Goal: Find specific page/section: Find specific page/section

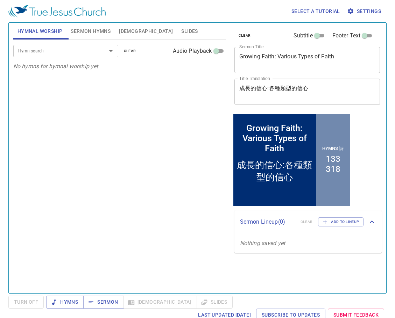
click at [48, 31] on span "Hymnal Worship" at bounding box center [39, 31] width 45 height 9
click at [96, 51] on div "Hymn search" at bounding box center [65, 51] width 105 height 12
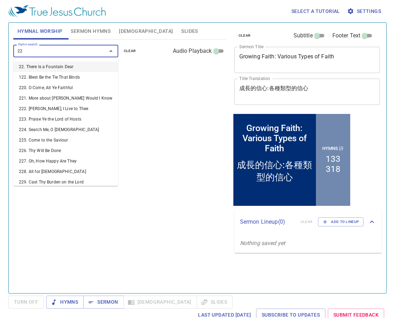
type input "224"
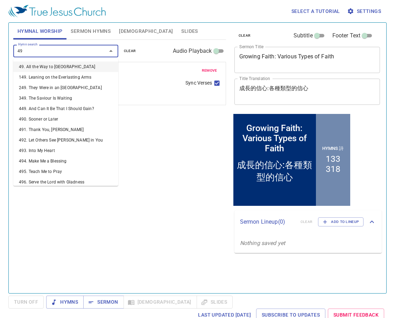
type input "493"
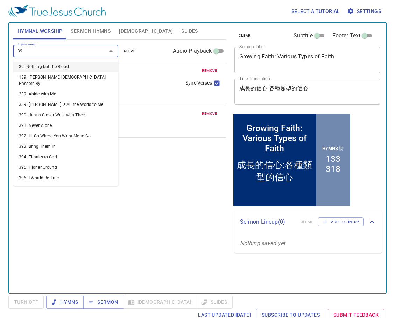
type input "390"
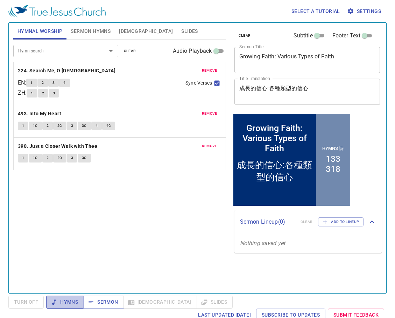
click at [68, 302] on span "Hymns" at bounding box center [65, 302] width 26 height 9
click at [26, 84] on p "EN :" at bounding box center [22, 83] width 8 height 8
click at [33, 82] on span "1" at bounding box center [31, 83] width 2 height 6
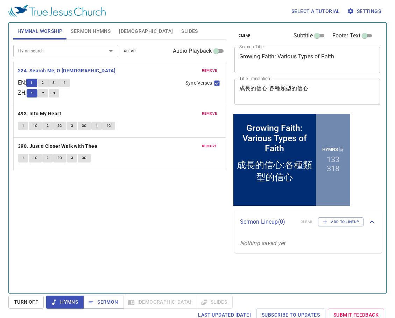
click at [42, 82] on button "2" at bounding box center [42, 83] width 10 height 8
click at [25, 127] on button "1" at bounding box center [23, 126] width 10 height 8
click at [143, 224] on div "Hymn search Hymn search clear Audio Playback remove 224. Search Me, O God EN : …" at bounding box center [119, 164] width 213 height 248
click at [34, 128] on span "1C" at bounding box center [35, 126] width 5 height 6
click at [66, 304] on span "Hymns" at bounding box center [65, 302] width 26 height 9
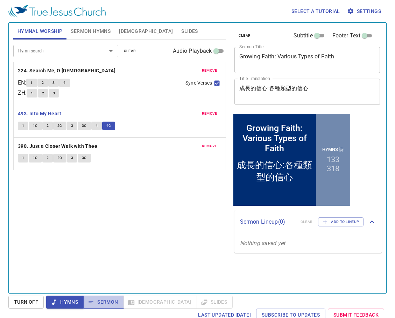
click at [95, 301] on span "Sermon" at bounding box center [103, 302] width 29 height 9
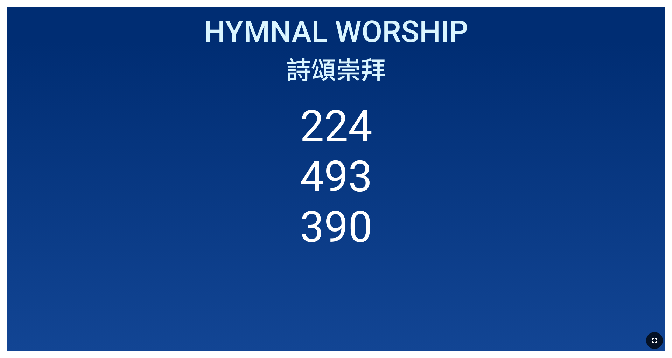
click at [280, 223] on icon "button" at bounding box center [654, 340] width 8 height 8
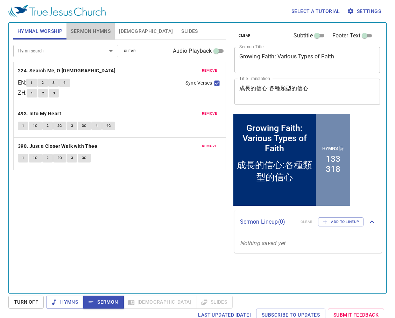
click at [94, 33] on span "Sermon Hymns" at bounding box center [91, 31] width 40 height 9
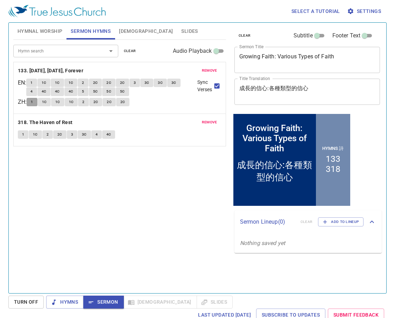
click at [33, 102] on span "1" at bounding box center [32, 102] width 2 height 6
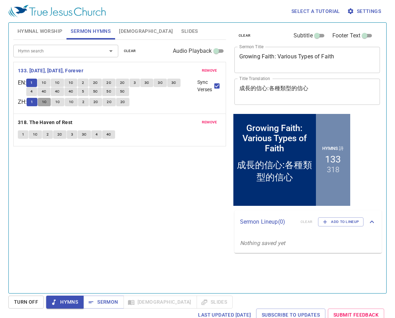
click at [46, 102] on span "1C" at bounding box center [44, 102] width 5 height 6
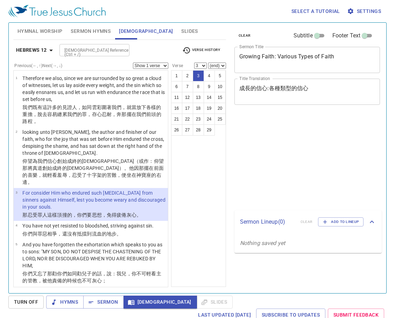
select select "3"
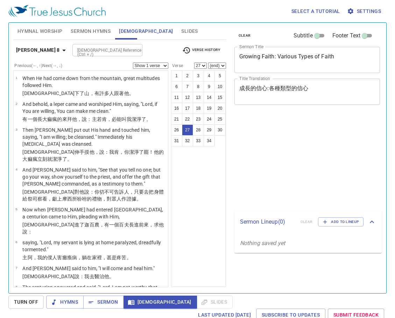
select select "27"
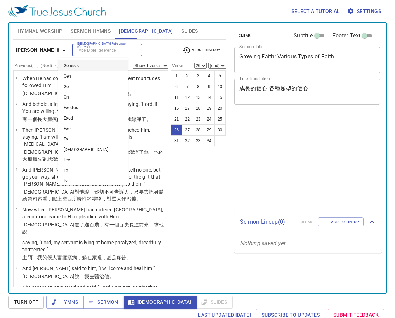
select select "26"
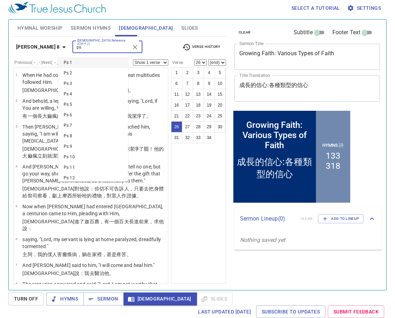
scroll to position [702, 0]
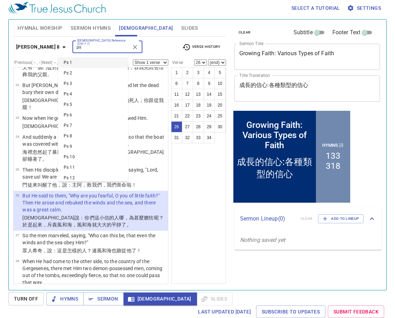
type input "ps 1"
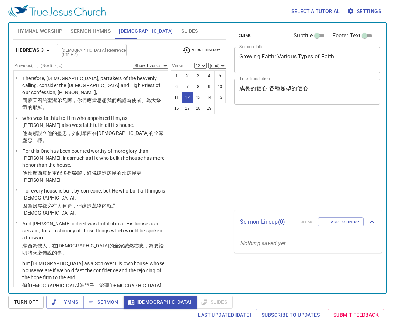
select select "12"
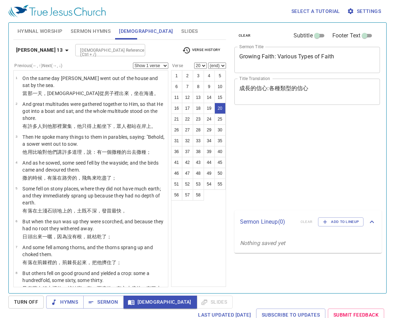
select select "20"
select select "21"
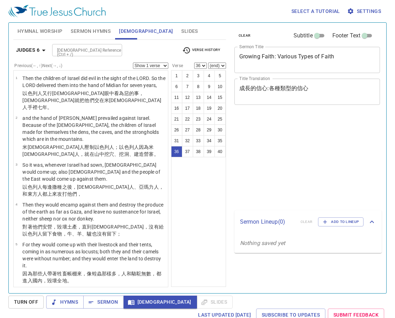
select select "36"
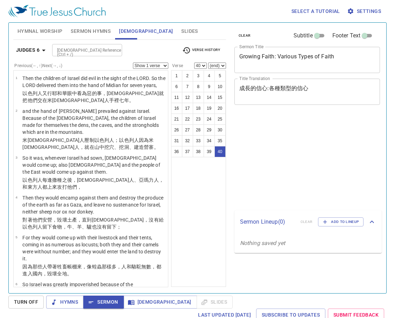
select select "40"
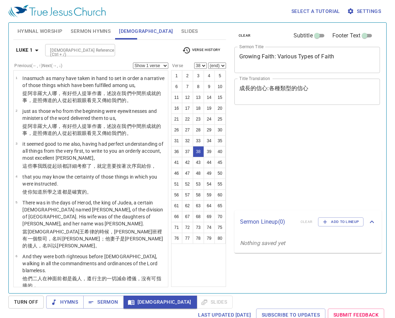
select select "38"
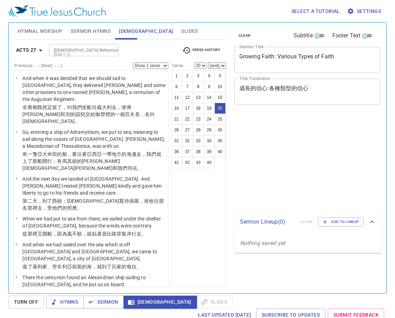
select select "20"
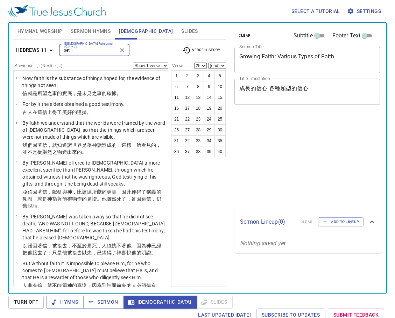
select select "25"
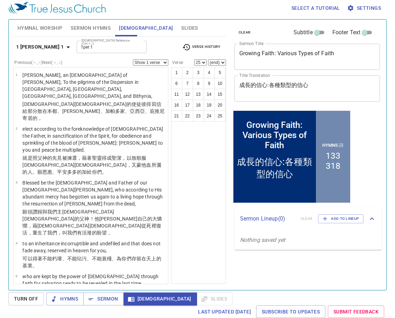
type input "1Pet 1"
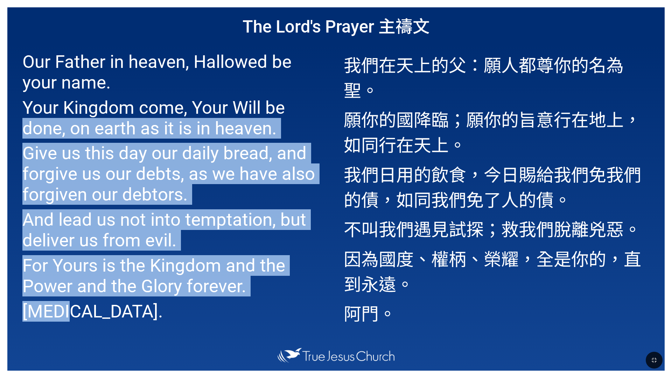
click at [331, 106] on div "Our Father in heaven, Hallowed be your name. Your Kingdom come, Your Will be do…" at bounding box center [171, 193] width 329 height 301
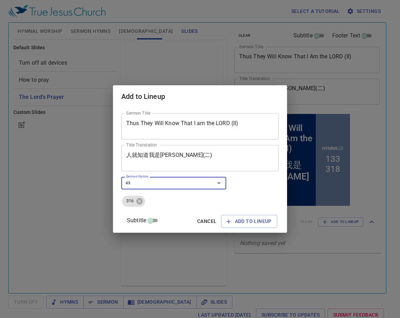
type input "492"
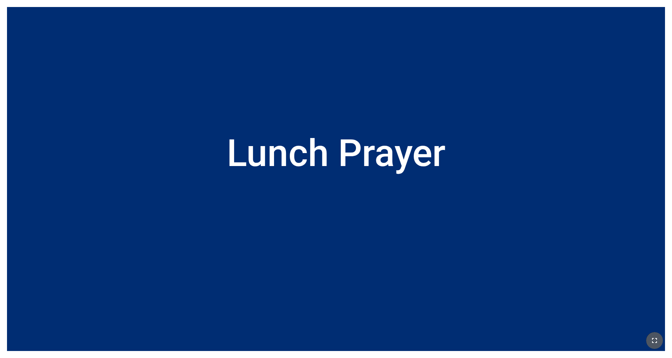
click at [280, 223] on button "button" at bounding box center [654, 340] width 17 height 17
